Goal: Information Seeking & Learning: Learn about a topic

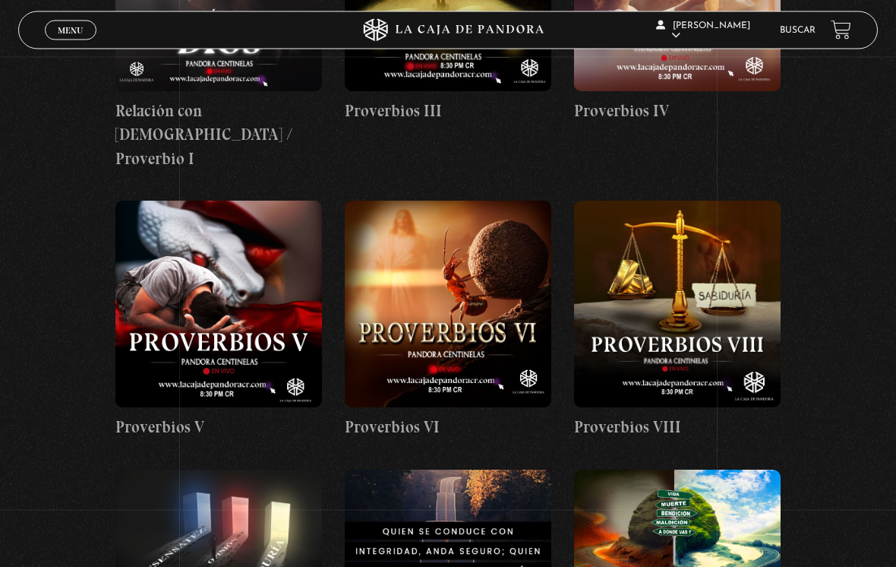
scroll to position [811, 0]
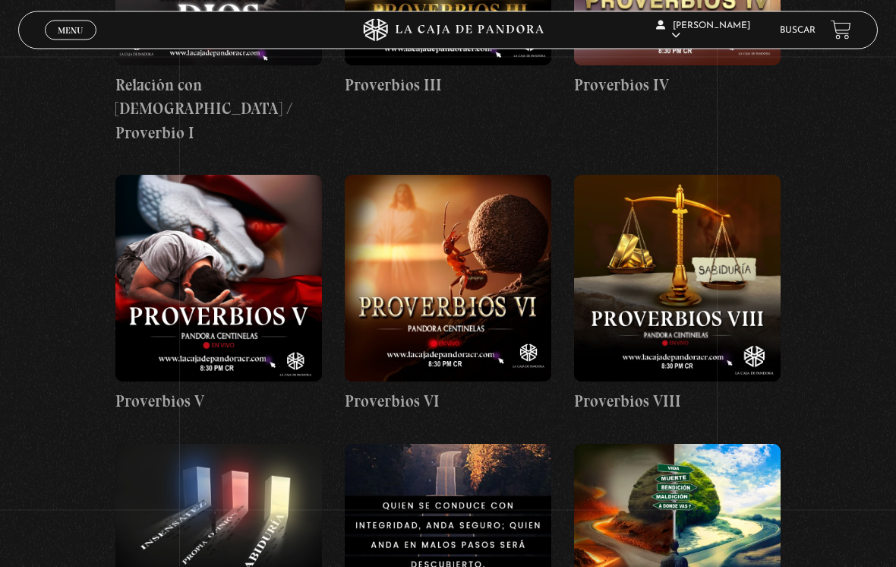
click at [223, 238] on figure at bounding box center [218, 278] width 207 height 207
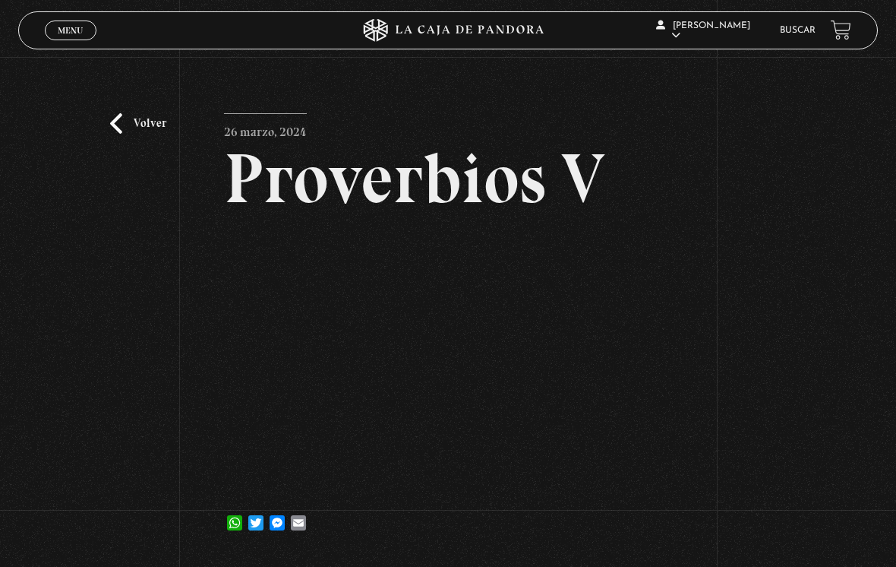
click at [141, 125] on link "Volver" at bounding box center [138, 123] width 56 height 21
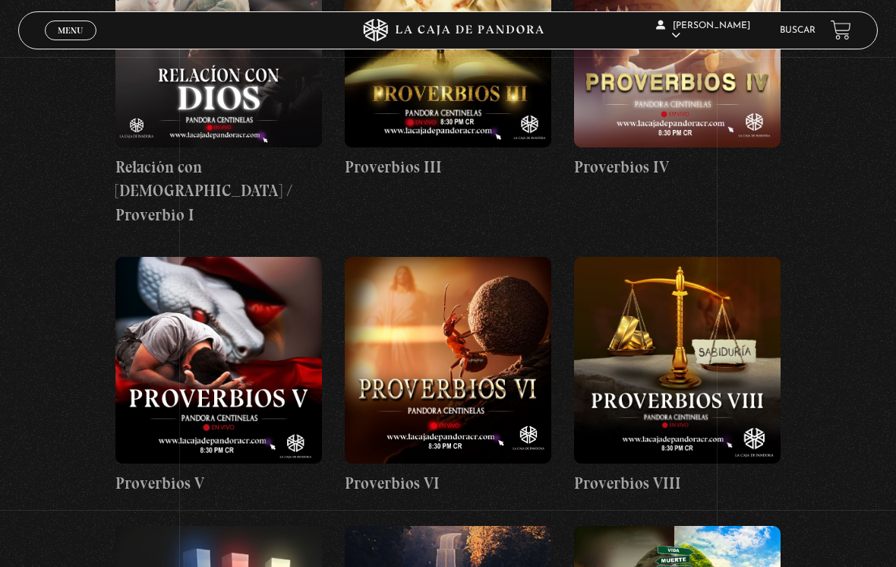
scroll to position [715, 0]
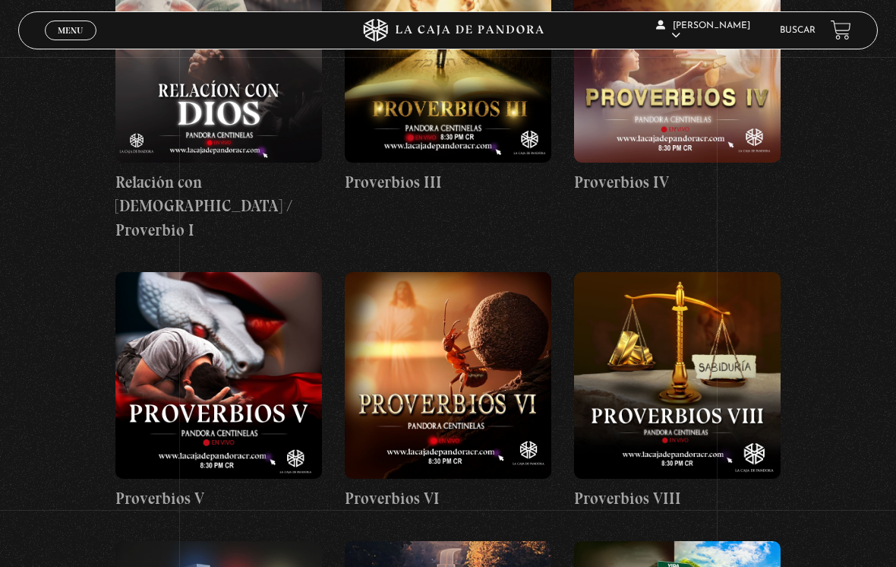
click at [406, 321] on figure at bounding box center [448, 375] width 207 height 207
